Goal: Entertainment & Leisure: Consume media (video, audio)

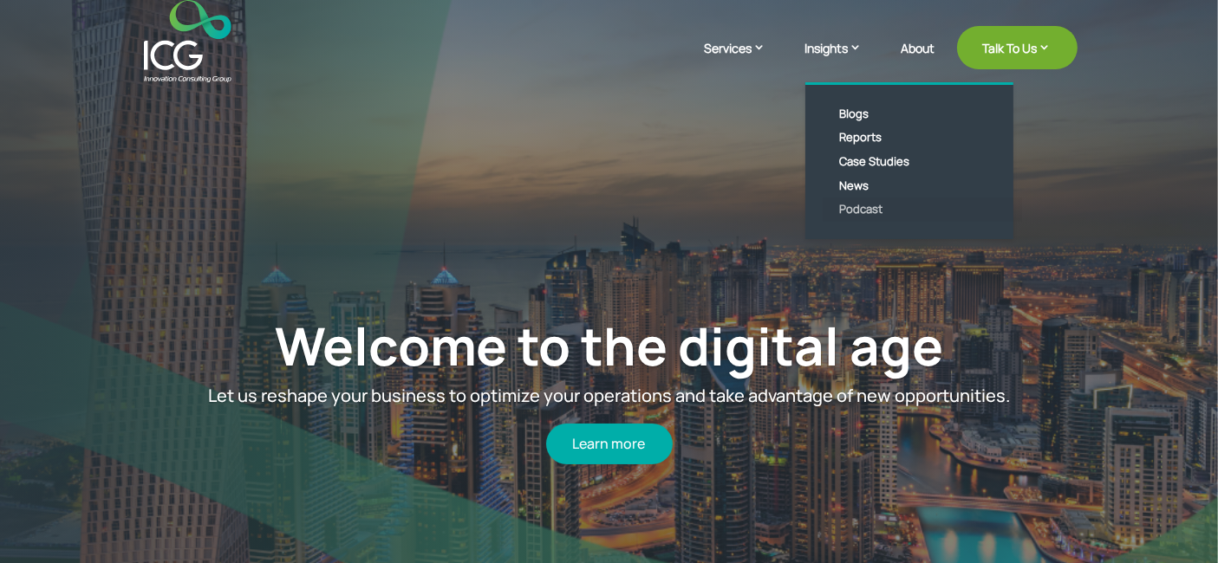
click at [850, 213] on link "Podcast" at bounding box center [921, 210] width 199 height 24
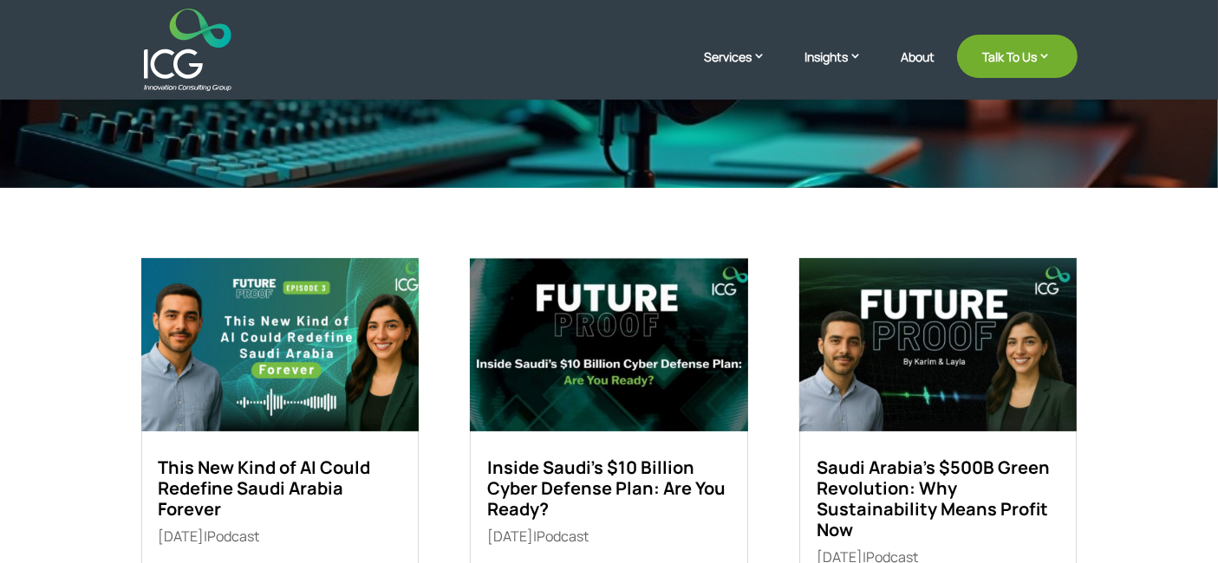
scroll to position [309, 0]
click at [296, 320] on img at bounding box center [279, 344] width 277 height 173
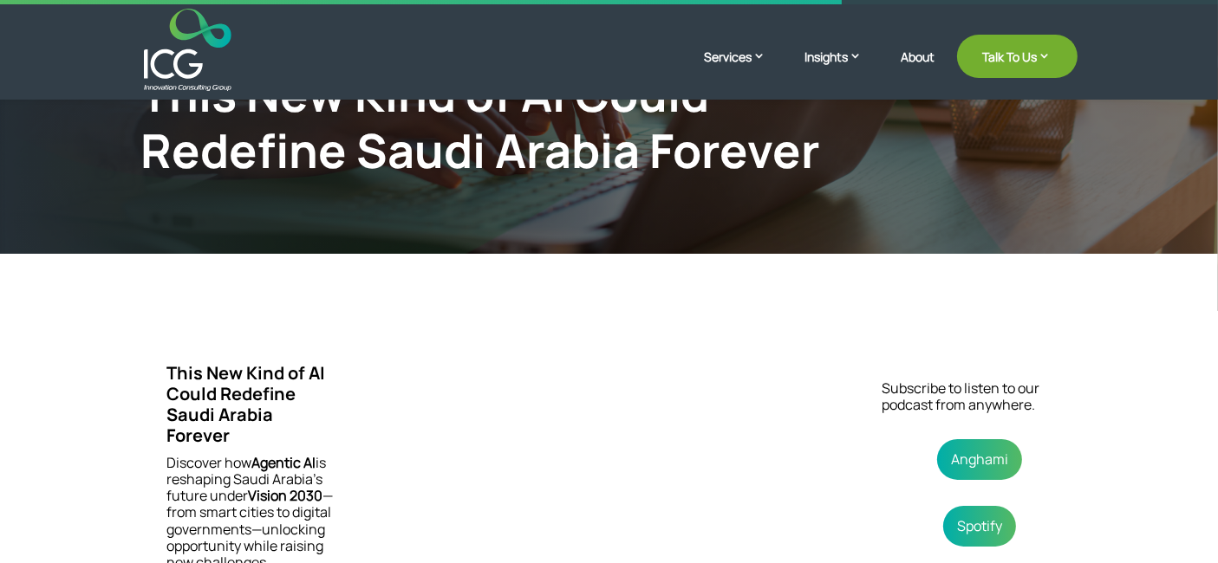
scroll to position [380, 0]
